Goal: Task Accomplishment & Management: Use online tool/utility

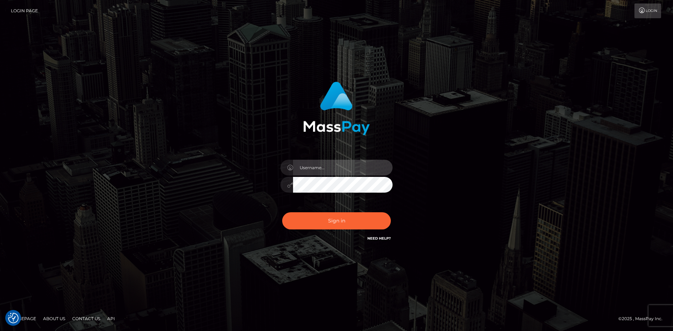
click at [317, 167] on input "text" at bounding box center [343, 168] width 100 height 16
type input "[PERSON_NAME]"
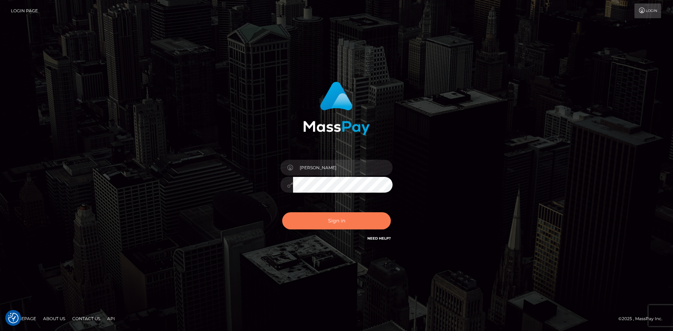
click at [340, 217] on button "Sign in" at bounding box center [336, 220] width 109 height 17
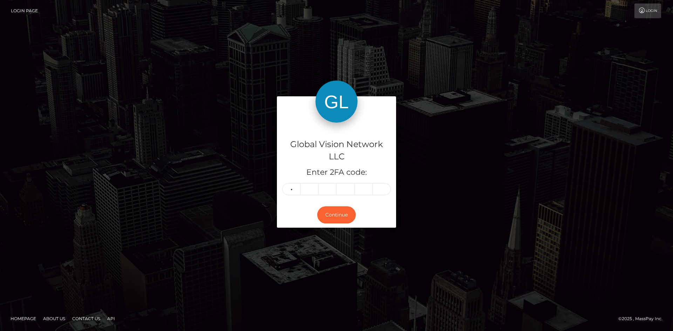
type input "2"
type input "1"
type input "7"
type input "9"
type input "7"
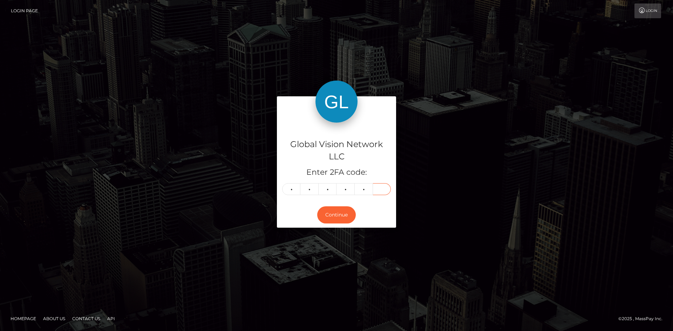
type input "8"
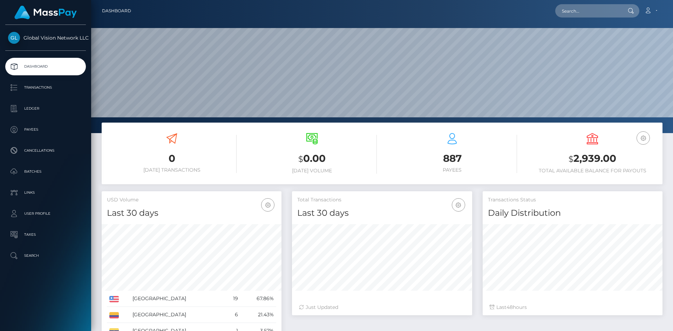
scroll to position [124, 180]
click at [32, 127] on p "Payees" at bounding box center [45, 129] width 75 height 11
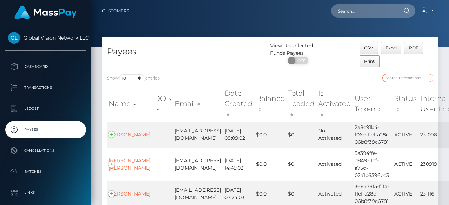
click at [178, 47] on input "search" at bounding box center [407, 78] width 51 height 8
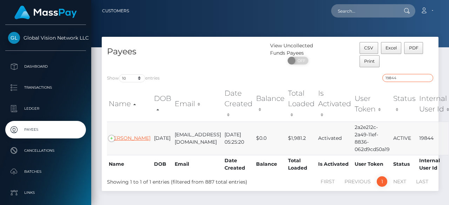
type input "19844"
click at [128, 47] on link "Omaira Troconis" at bounding box center [130, 138] width 42 height 6
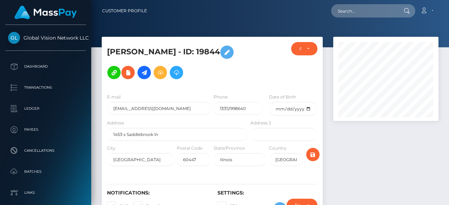
scroll to position [84, 105]
click at [162, 76] on icon at bounding box center [160, 72] width 8 height 9
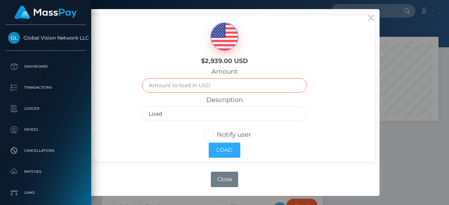
click at [212, 80] on input "text" at bounding box center [224, 85] width 164 height 14
type input "157"
click at [217, 132] on span at bounding box center [217, 135] width 0 height 8
click at [212, 132] on input "Notify user" at bounding box center [212, 134] width 5 height 5
checkbox input "true"
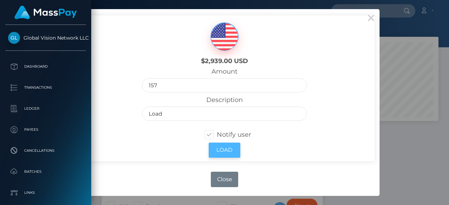
click at [227, 147] on button "Load" at bounding box center [225, 150] width 32 height 15
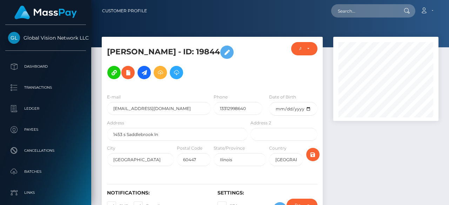
scroll to position [84, 105]
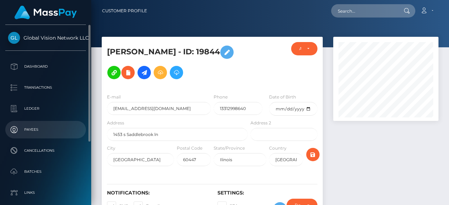
click at [25, 136] on link "Payees" at bounding box center [45, 130] width 81 height 18
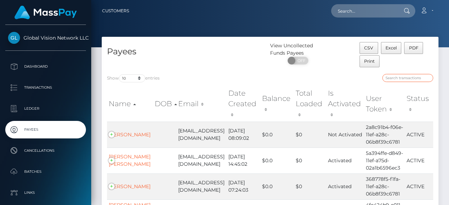
click at [421, 77] on input "search" at bounding box center [407, 78] width 51 height 8
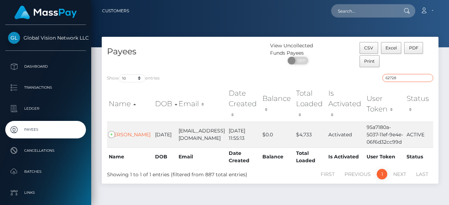
type input "62728"
click at [123, 127] on td "GLADYS OLIVERAS" at bounding box center [130, 135] width 46 height 26
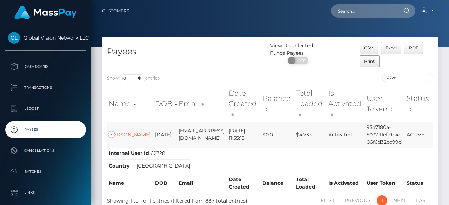
click at [124, 131] on link "GLADYS OLIVERAS" at bounding box center [130, 134] width 42 height 6
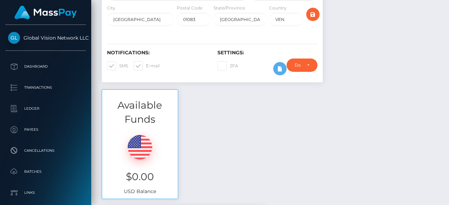
scroll to position [35, 0]
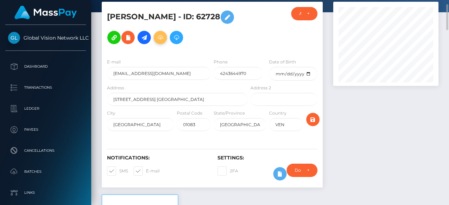
click at [160, 37] on icon at bounding box center [160, 37] width 8 height 9
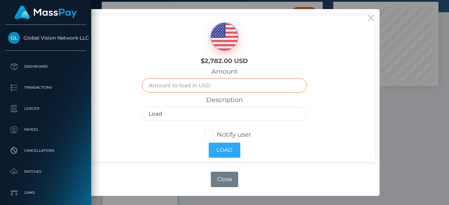
click at [226, 86] on input "text" at bounding box center [224, 85] width 164 height 14
type input "249"
click at [217, 134] on span at bounding box center [217, 135] width 0 height 8
click at [210, 134] on input "Notify user" at bounding box center [212, 134] width 5 height 5
checkbox input "true"
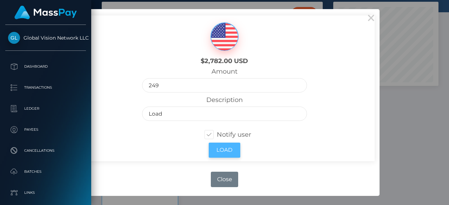
click at [228, 147] on button "Load" at bounding box center [225, 150] width 32 height 15
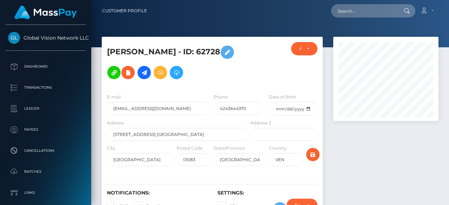
scroll to position [84, 105]
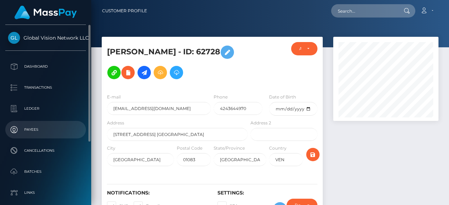
click at [40, 135] on link "Payees" at bounding box center [45, 130] width 81 height 18
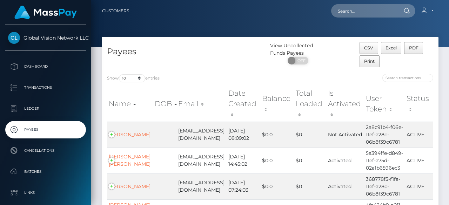
click at [399, 74] on div at bounding box center [354, 79] width 158 height 10
click at [402, 79] on input "search" at bounding box center [407, 78] width 51 height 8
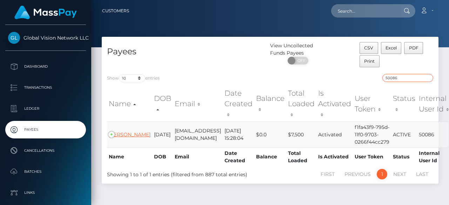
type input "50086"
click at [117, 138] on link "Carlos Yanes" at bounding box center [130, 134] width 42 height 6
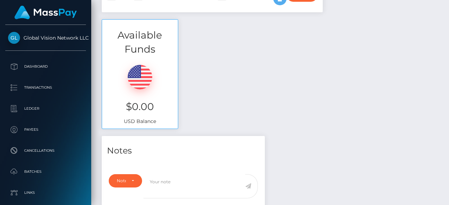
scroll to position [35, 0]
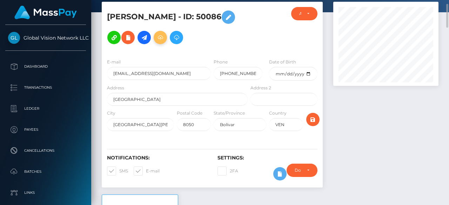
click at [153, 37] on button at bounding box center [159, 37] width 13 height 13
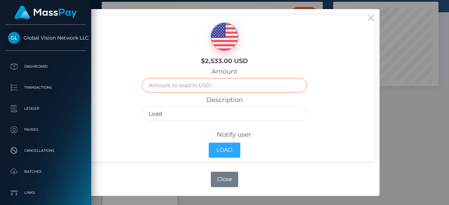
click at [201, 89] on input "text" at bounding box center [224, 85] width 164 height 14
type input "470"
click at [217, 133] on span at bounding box center [217, 135] width 0 height 8
click at [210, 133] on input "Notify user" at bounding box center [212, 134] width 5 height 5
checkbox input "true"
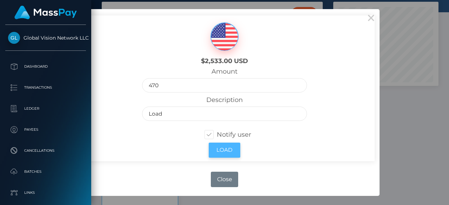
click at [232, 154] on button "Load" at bounding box center [225, 150] width 32 height 15
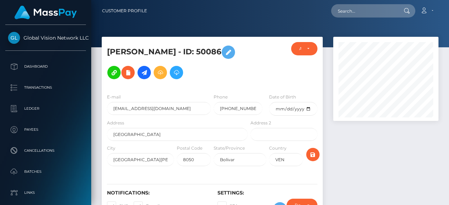
scroll to position [84, 105]
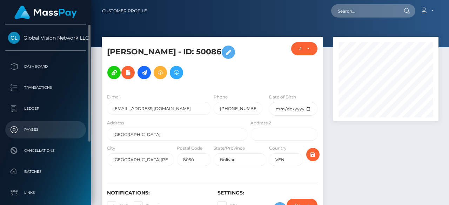
click at [33, 135] on p "Payees" at bounding box center [45, 129] width 75 height 11
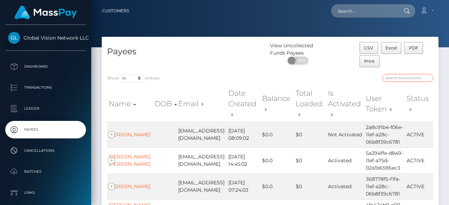
click at [421, 77] on input "search" at bounding box center [407, 78] width 51 height 8
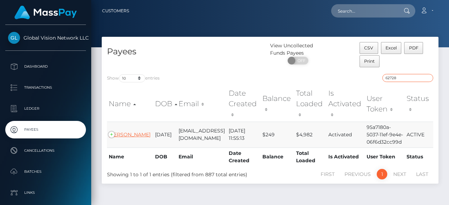
type input "62728"
click at [125, 133] on link "GLADYS OLIVERAS" at bounding box center [130, 134] width 42 height 6
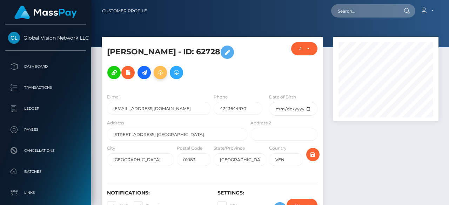
scroll to position [84, 105]
click at [161, 75] on icon at bounding box center [160, 72] width 8 height 9
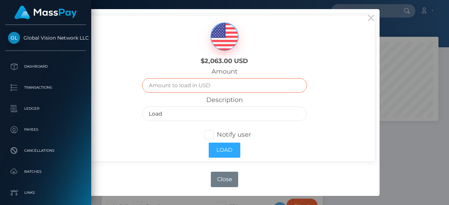
drag, startPoint x: 187, startPoint y: 123, endPoint x: 215, endPoint y: 84, distance: 48.2
click at [215, 84] on input "text" at bounding box center [224, 85] width 164 height 14
type input "500"
click at [217, 133] on span at bounding box center [217, 135] width 0 height 8
click at [213, 133] on input "Notify user" at bounding box center [212, 134] width 5 height 5
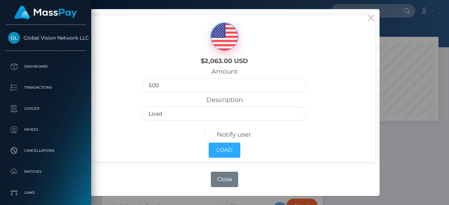
checkbox input "true"
click at [228, 148] on button "Load" at bounding box center [225, 150] width 32 height 15
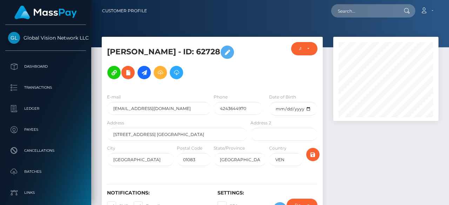
scroll to position [84, 105]
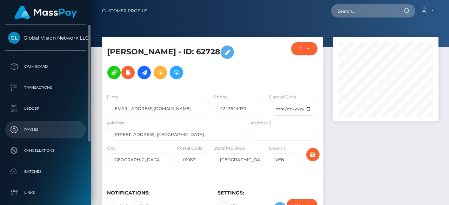
drag, startPoint x: 0, startPoint y: 0, endPoint x: 28, endPoint y: 131, distance: 134.4
click at [28, 131] on p "Payees" at bounding box center [45, 129] width 75 height 11
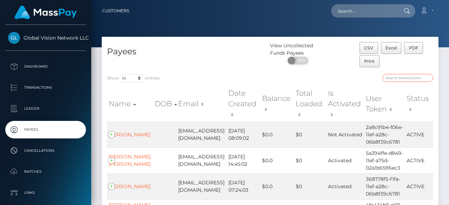
click at [417, 75] on input "search" at bounding box center [407, 78] width 51 height 8
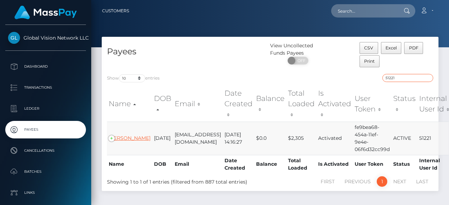
type input "51221"
click at [122, 138] on link "Claudia Aragon Canas" at bounding box center [130, 138] width 42 height 6
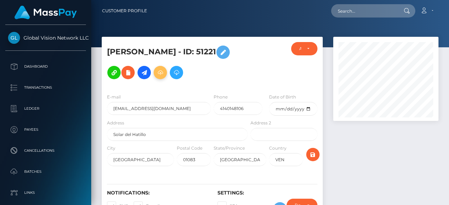
scroll to position [84, 105]
click at [167, 66] on button at bounding box center [159, 72] width 13 height 13
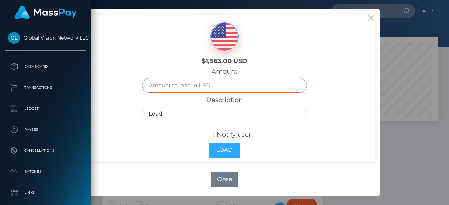
click at [211, 89] on input "text" at bounding box center [224, 85] width 164 height 14
type input "730"
click at [217, 136] on span at bounding box center [217, 135] width 0 height 8
click at [210, 136] on input "Notify user" at bounding box center [212, 134] width 5 height 5
checkbox input "true"
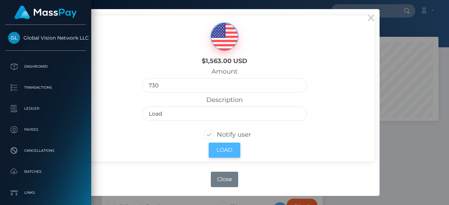
click at [227, 148] on button "Load" at bounding box center [225, 150] width 32 height 15
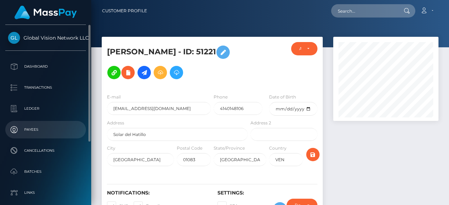
scroll to position [84, 105]
click at [25, 129] on p "Payees" at bounding box center [45, 129] width 75 height 11
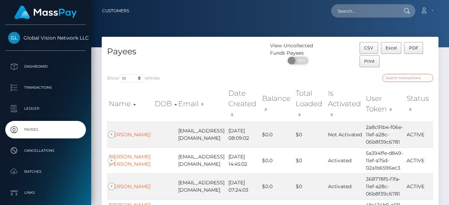
click at [410, 77] on input "search" at bounding box center [407, 78] width 51 height 8
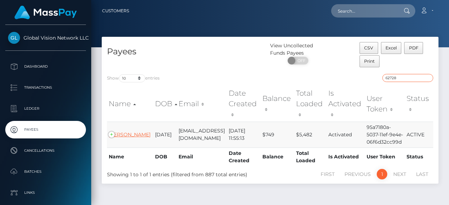
type input "62728"
click at [124, 132] on link "GLADYS OLIVERAS" at bounding box center [130, 134] width 42 height 6
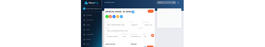
scroll to position [84, 105]
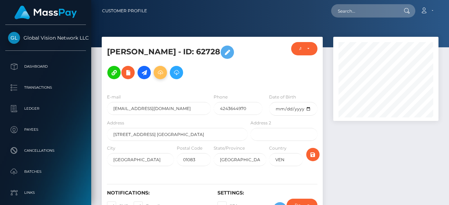
click at [159, 72] on icon at bounding box center [160, 72] width 8 height 9
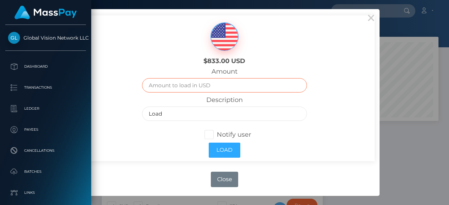
click at [194, 91] on input "text" at bounding box center [224, 85] width 164 height 14
type input "250"
click at [217, 132] on span at bounding box center [217, 135] width 0 height 8
click at [210, 132] on input "Notify user" at bounding box center [212, 134] width 5 height 5
checkbox input "true"
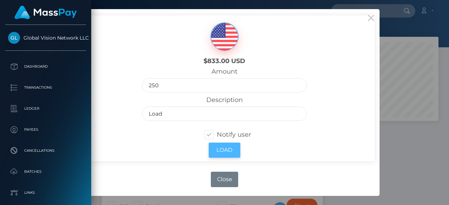
click at [225, 149] on button "Load" at bounding box center [225, 150] width 32 height 15
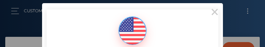
scroll to position [84, 254]
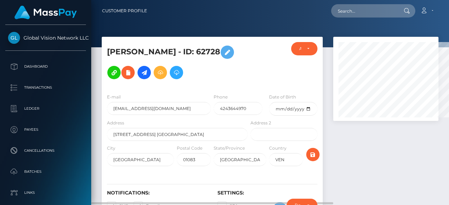
scroll to position [350350, 350329]
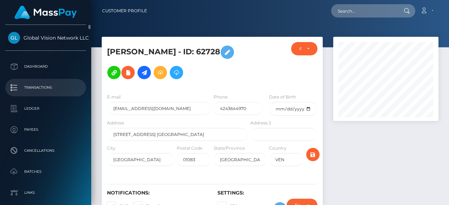
click at [42, 47] on p "Transactions" at bounding box center [45, 87] width 75 height 11
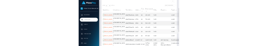
scroll to position [105, 0]
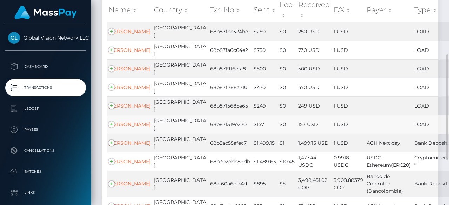
click at [208, 129] on td "68b87f319e270" at bounding box center [229, 124] width 43 height 19
copy td "68b87f319e270"
click at [208, 110] on td "68b87f5685e65" at bounding box center [229, 105] width 43 height 19
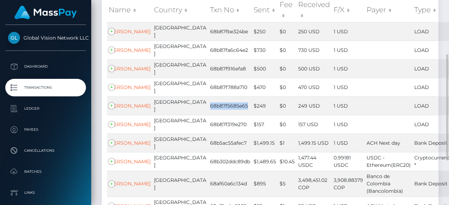
copy td "68b87f5685e65"
click at [208, 94] on td "68b87f788a710" at bounding box center [229, 87] width 43 height 19
copy td "68b87f788a710"
click at [208, 73] on td "68b87f916efa8" at bounding box center [229, 68] width 43 height 19
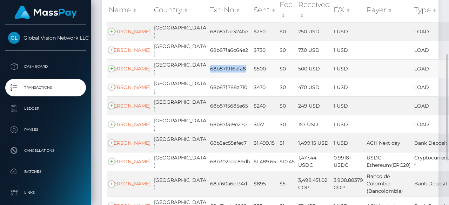
click at [208, 73] on td "68b87f916efa8" at bounding box center [229, 68] width 43 height 19
copy td "68b87f916efa8"
click at [208, 55] on td "68b87fa6c64e2" at bounding box center [229, 50] width 43 height 19
copy td "68b87fa6c64e2"
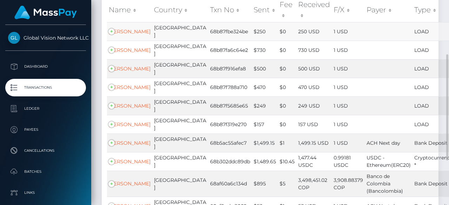
click at [208, 30] on td "68b87fbe324be" at bounding box center [229, 31] width 43 height 19
copy td "68b87fbe324be"
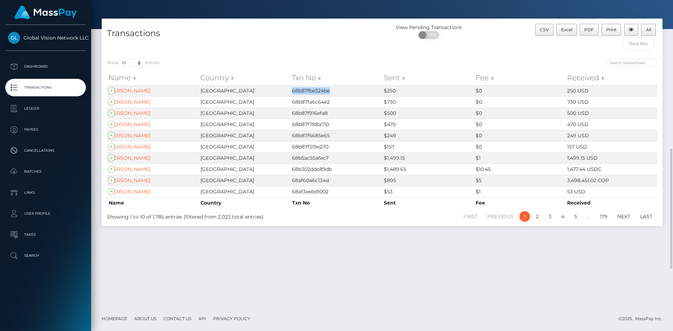
scroll to position [18, 0]
